Goal: Information Seeking & Learning: Compare options

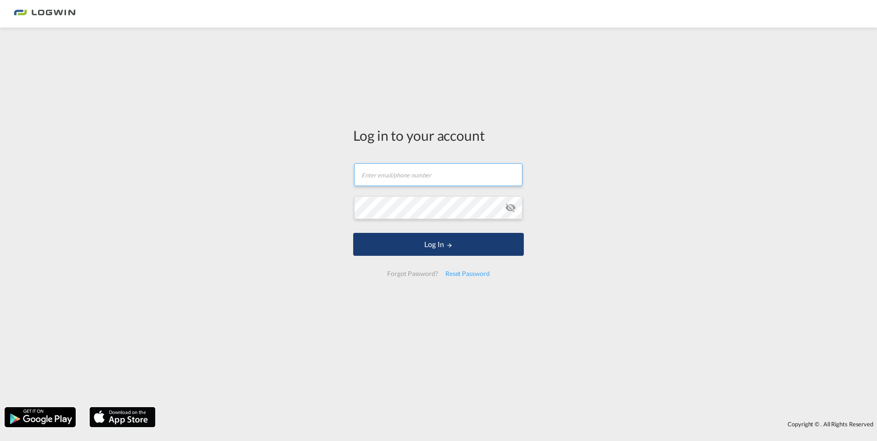
type input "[PERSON_NAME][EMAIL_ADDRESS][DOMAIN_NAME]"
click at [436, 244] on button "Log In" at bounding box center [438, 244] width 171 height 23
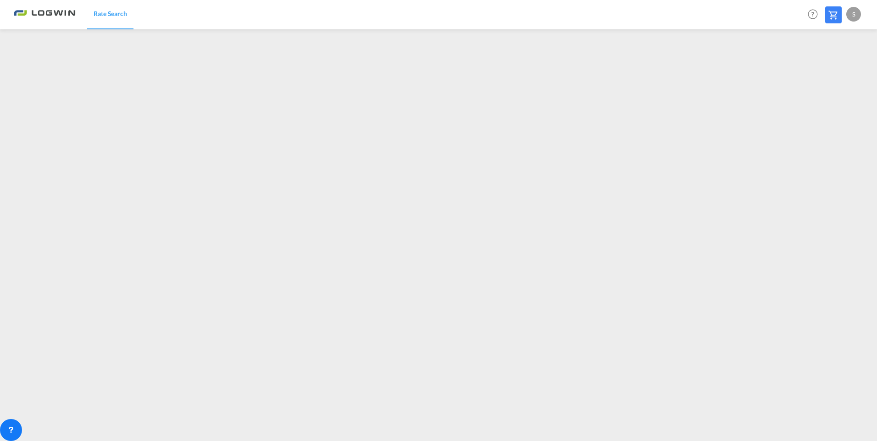
click at [852, 18] on div "S" at bounding box center [853, 14] width 15 height 15
click at [839, 75] on button "Logout" at bounding box center [843, 70] width 60 height 18
type input "[PERSON_NAME][EMAIL_ADDRESS][DOMAIN_NAME]"
